Goal: Transaction & Acquisition: Purchase product/service

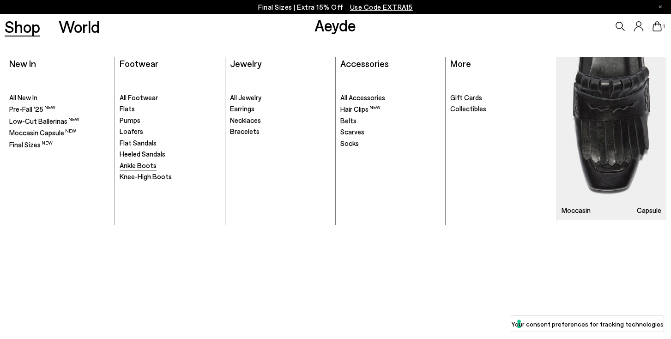
click at [145, 168] on span "Ankle Boots" at bounding box center [138, 165] width 37 height 8
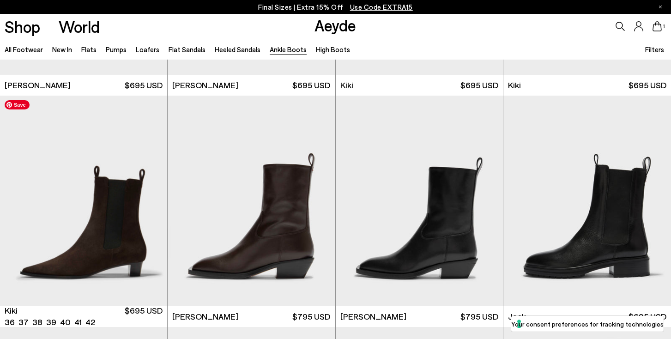
scroll to position [1393, 0]
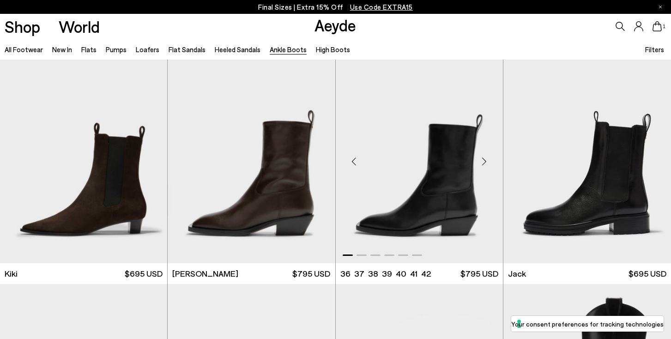
click at [486, 160] on div "Next slide" at bounding box center [484, 162] width 28 height 28
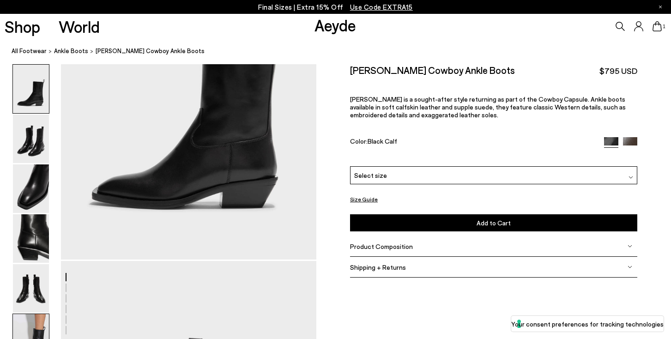
click at [30, 322] on img at bounding box center [31, 338] width 36 height 48
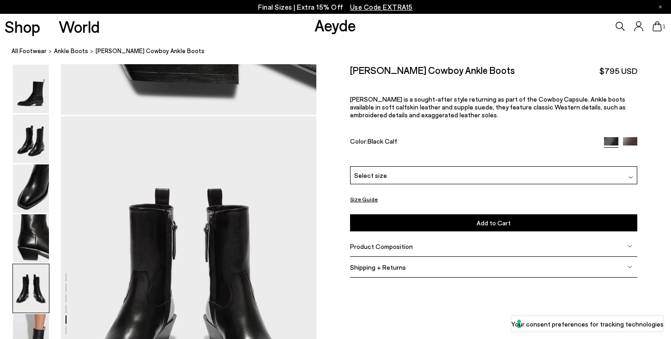
scroll to position [1403, 0]
